Goal: Task Accomplishment & Management: Manage account settings

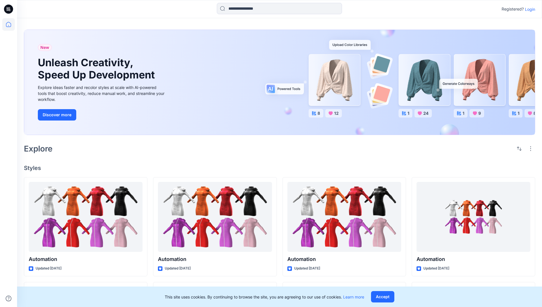
click at [529, 9] on p "Login" at bounding box center [530, 9] width 10 height 6
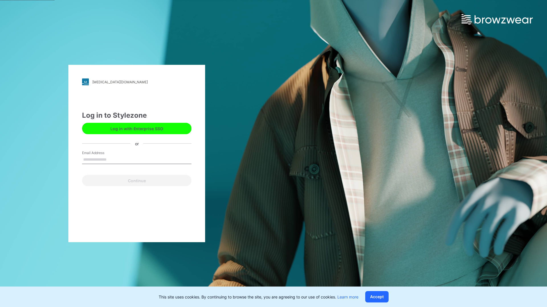
click at [112, 159] on input "Email Address" at bounding box center [136, 160] width 109 height 9
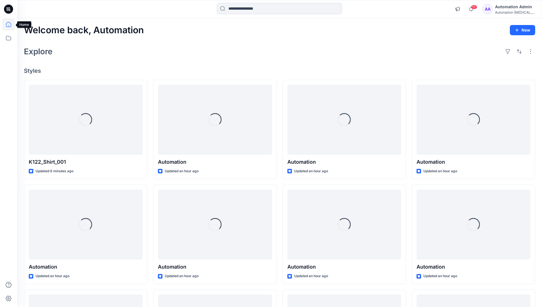
click at [11, 24] on icon at bounding box center [8, 24] width 5 height 5
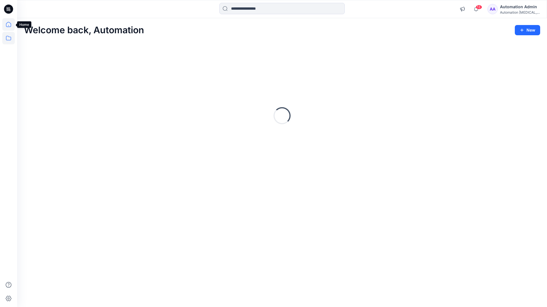
click at [9, 37] on icon at bounding box center [8, 38] width 5 height 5
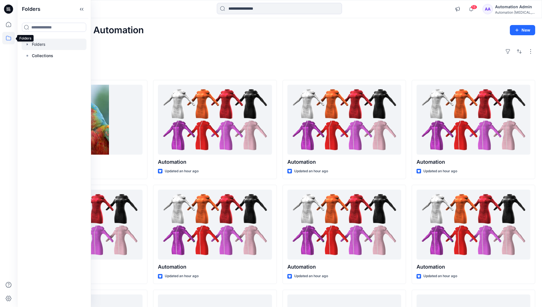
click at [58, 45] on div at bounding box center [54, 44] width 65 height 11
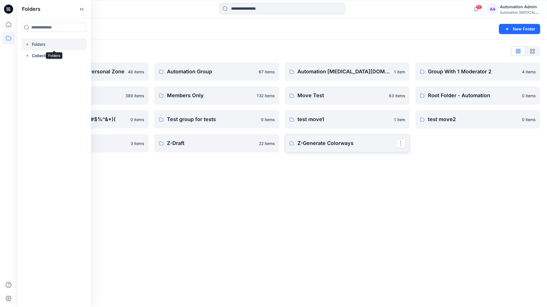
click at [367, 146] on p "Z-Generate Colorways" at bounding box center [346, 143] width 99 height 8
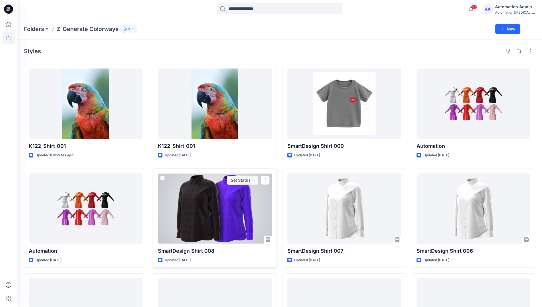
click at [163, 177] on span at bounding box center [162, 178] width 5 height 5
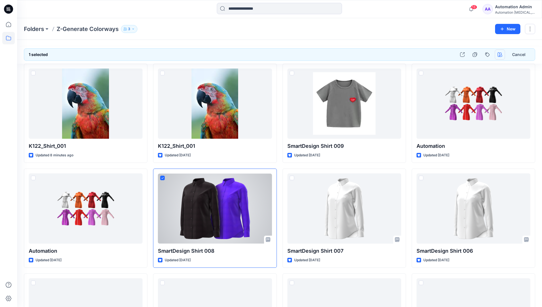
click at [498, 53] on icon "button" at bounding box center [500, 54] width 5 height 5
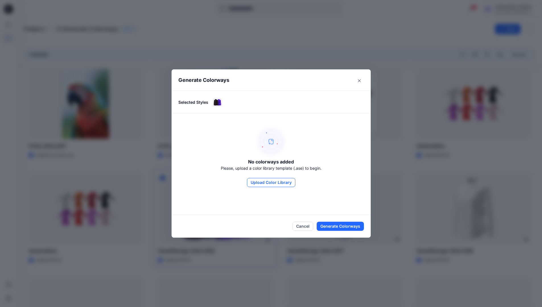
click at [268, 180] on button "Upload Color Library" at bounding box center [271, 182] width 48 height 9
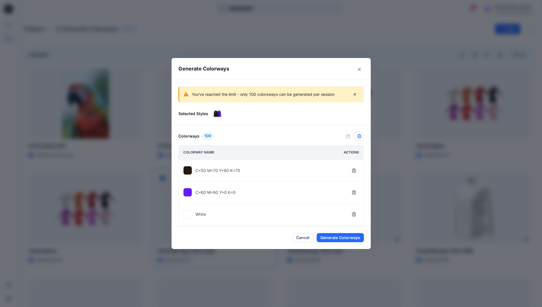
click at [362, 138] on icon "button" at bounding box center [359, 136] width 5 height 5
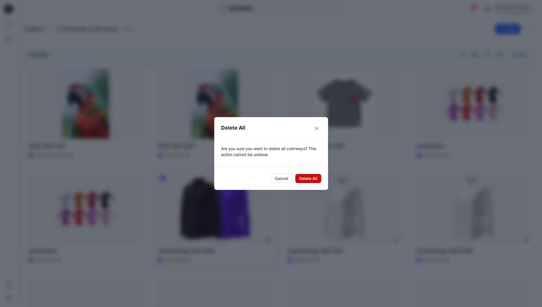
click at [310, 179] on button "Delete All" at bounding box center [309, 178] width 26 height 9
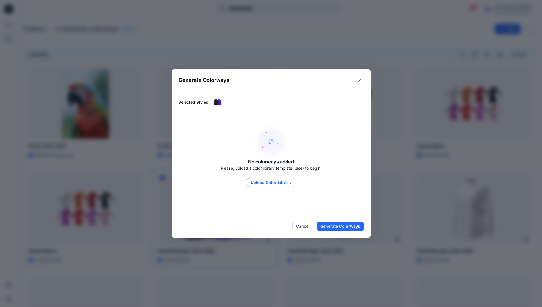
click at [286, 185] on button "Upload Color Library" at bounding box center [271, 182] width 48 height 9
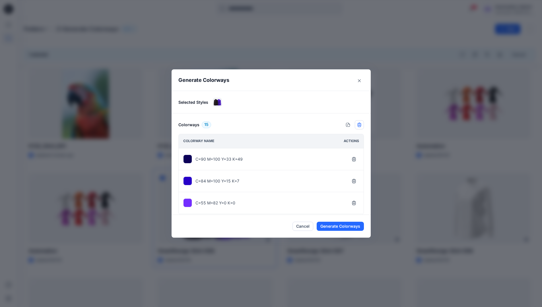
click at [361, 125] on icon "button" at bounding box center [359, 125] width 5 height 5
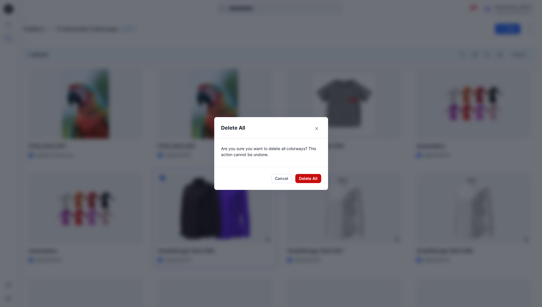
click at [307, 178] on button "Delete All" at bounding box center [309, 178] width 26 height 9
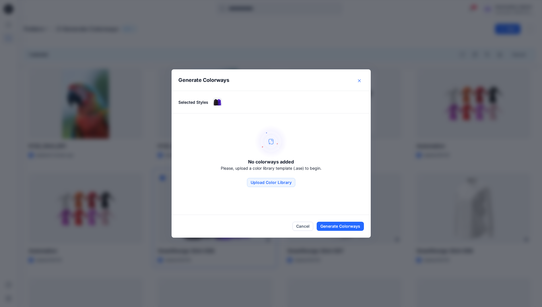
click at [361, 82] on button "Close" at bounding box center [359, 80] width 9 height 9
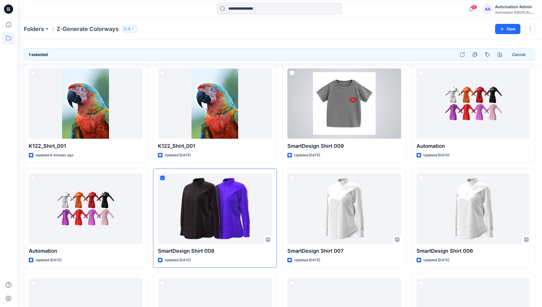
click at [508, 7] on div "Automation Admin" at bounding box center [515, 6] width 40 height 7
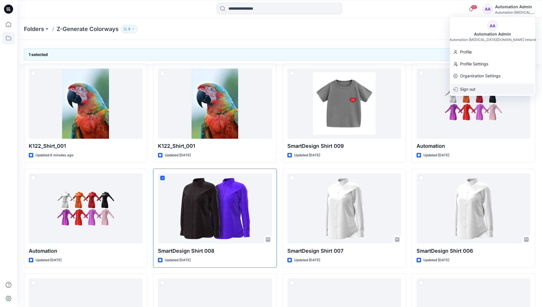
click at [481, 89] on div "Sign out" at bounding box center [492, 89] width 83 height 11
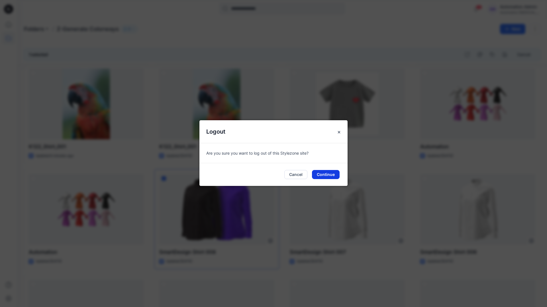
click at [324, 175] on button "Continue" at bounding box center [326, 174] width 28 height 9
